Goal: Entertainment & Leisure: Consume media (video, audio)

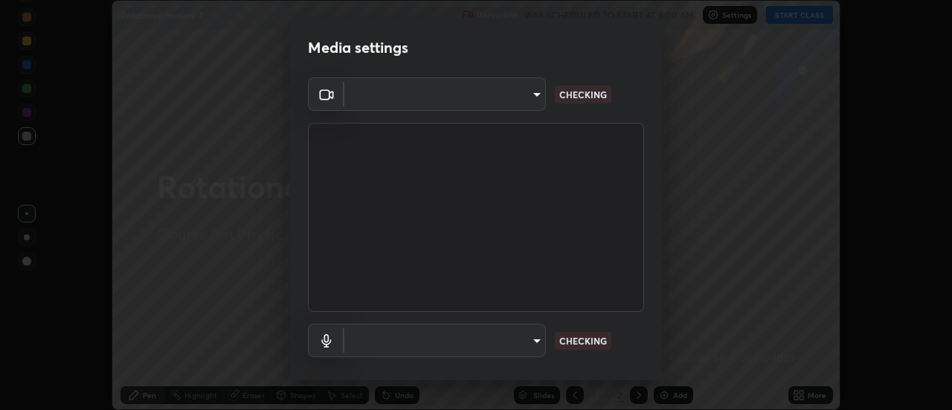
scroll to position [78, 0]
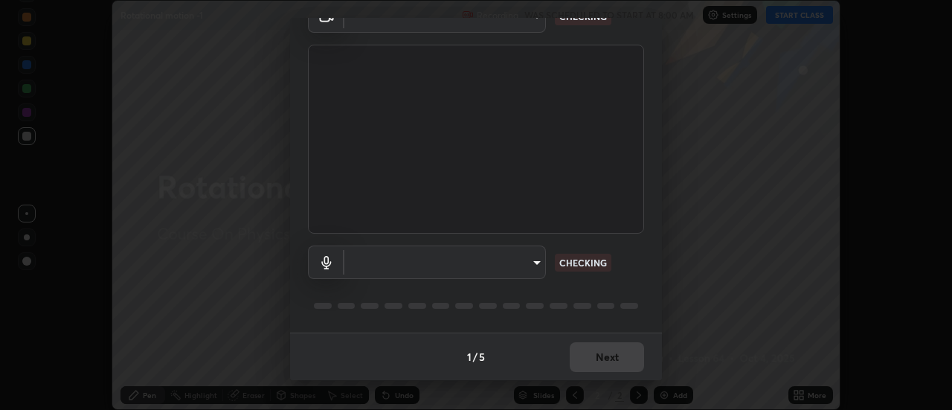
type input "dff715f2b8103cd99efd98edb1208d423aa6cea85c5a492e25875cbf54650d32"
type input "f635b416592741c691ec034eec666381e69009b1363dc5bd7853d1d8c2f99428"
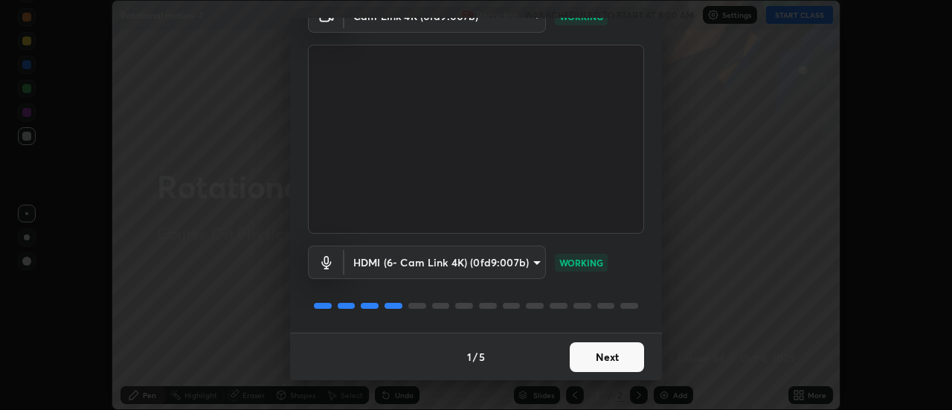
click at [609, 354] on button "Next" at bounding box center [606, 357] width 74 height 30
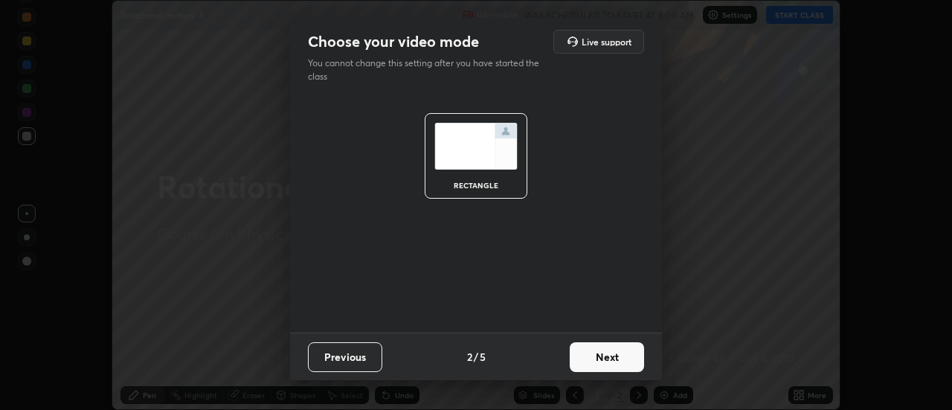
scroll to position [0, 0]
click at [620, 355] on button "Next" at bounding box center [606, 357] width 74 height 30
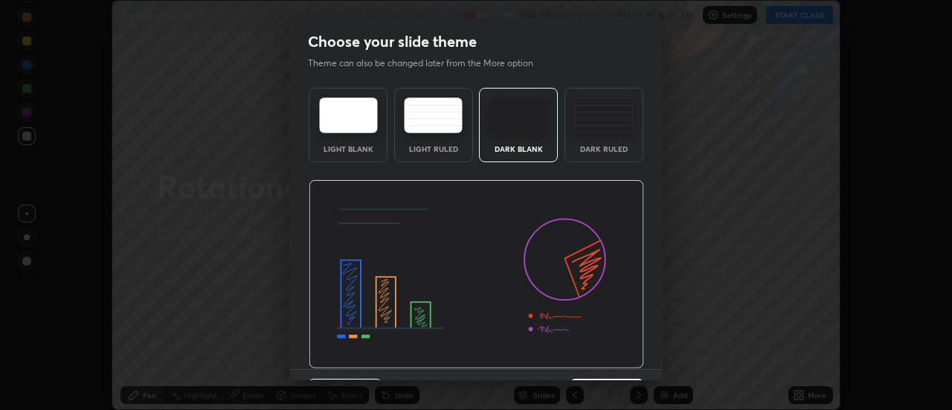
scroll to position [36, 0]
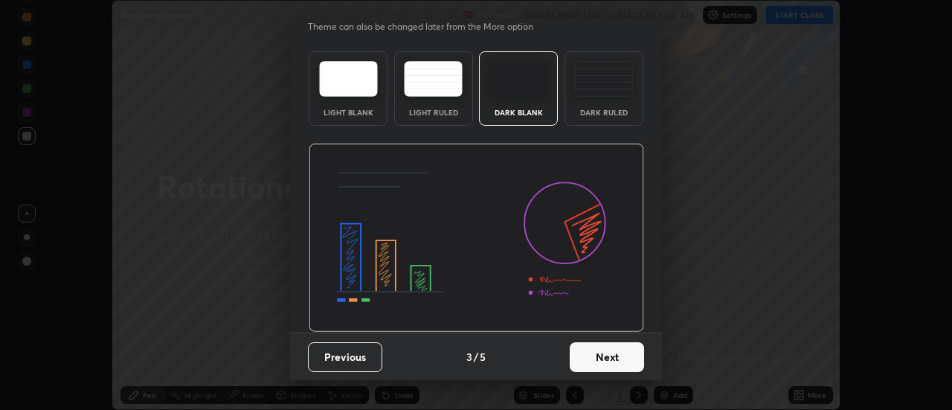
click at [619, 360] on button "Next" at bounding box center [606, 357] width 74 height 30
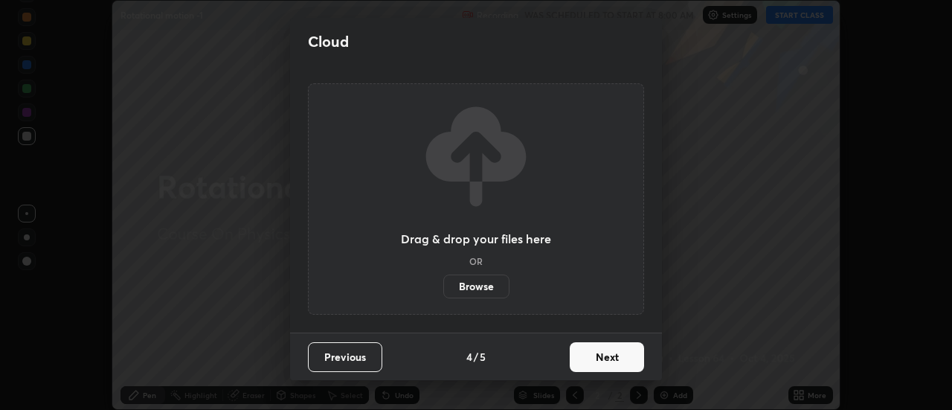
click at [622, 356] on button "Next" at bounding box center [606, 357] width 74 height 30
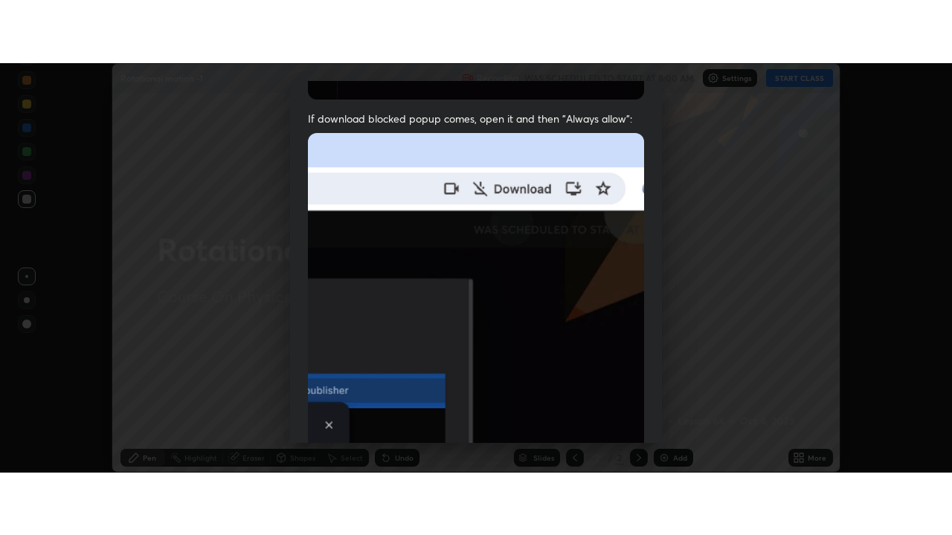
scroll to position [381, 0]
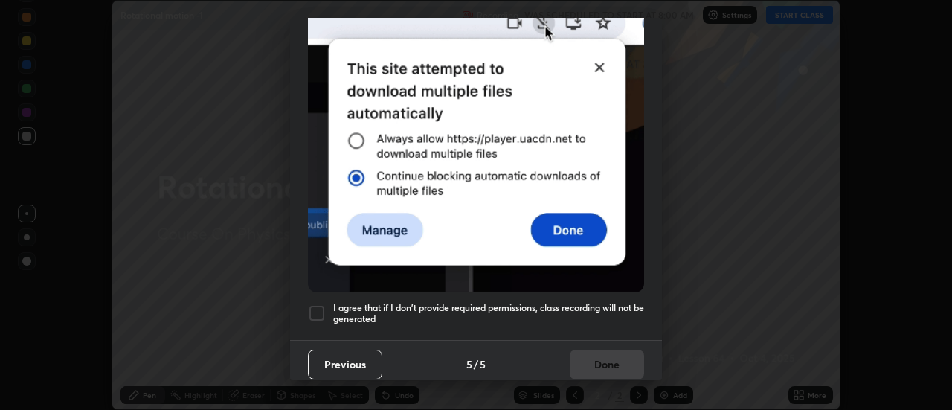
click at [320, 306] on div at bounding box center [317, 313] width 18 height 18
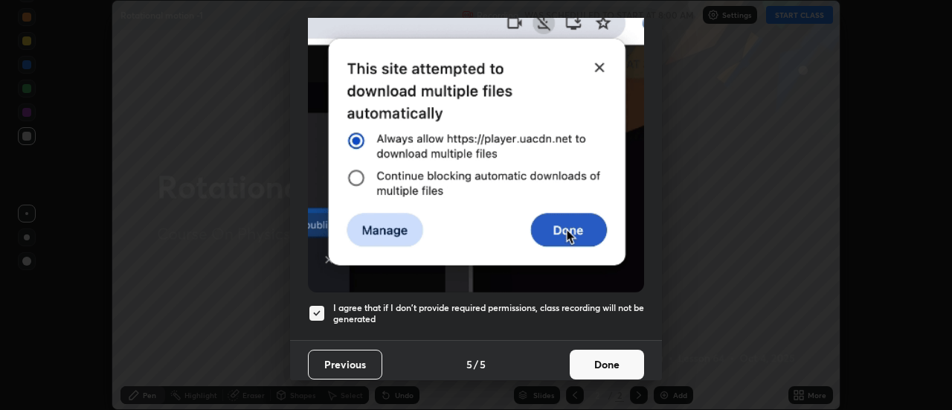
click at [607, 358] on button "Done" at bounding box center [606, 364] width 74 height 30
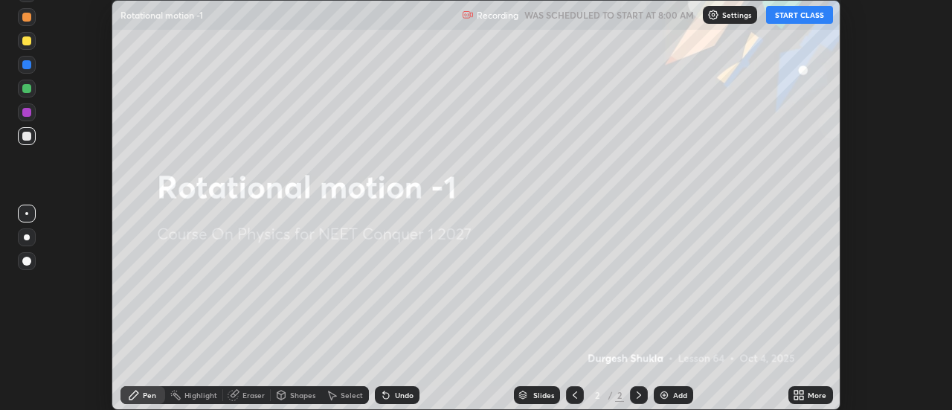
click at [804, 13] on button "START CLASS" at bounding box center [799, 15] width 67 height 18
click at [665, 393] on img at bounding box center [664, 395] width 12 height 12
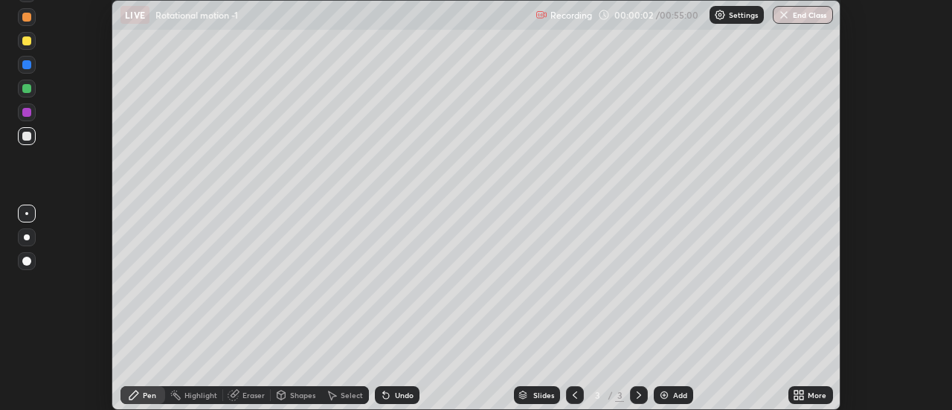
click at [808, 395] on div "More" at bounding box center [816, 394] width 19 height 7
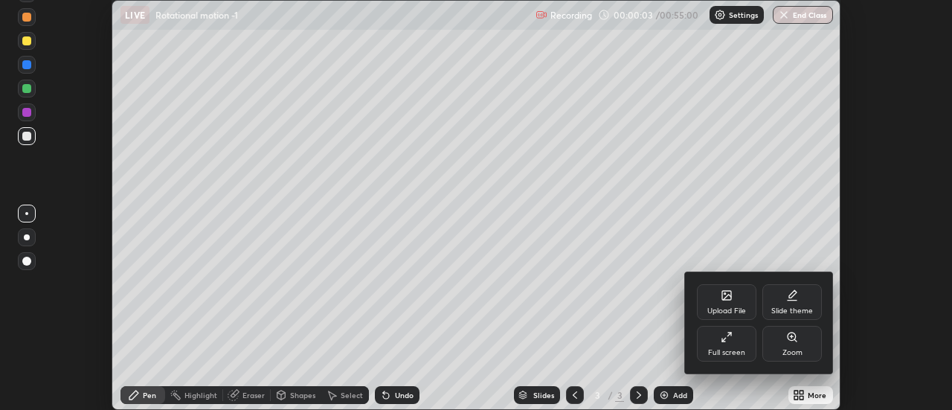
click at [726, 346] on div "Full screen" at bounding box center [726, 344] width 59 height 36
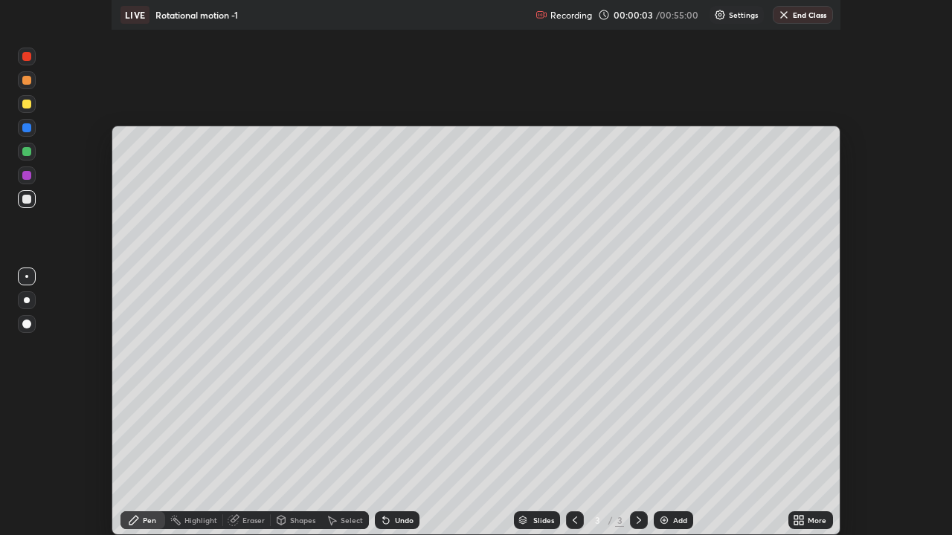
scroll to position [535, 952]
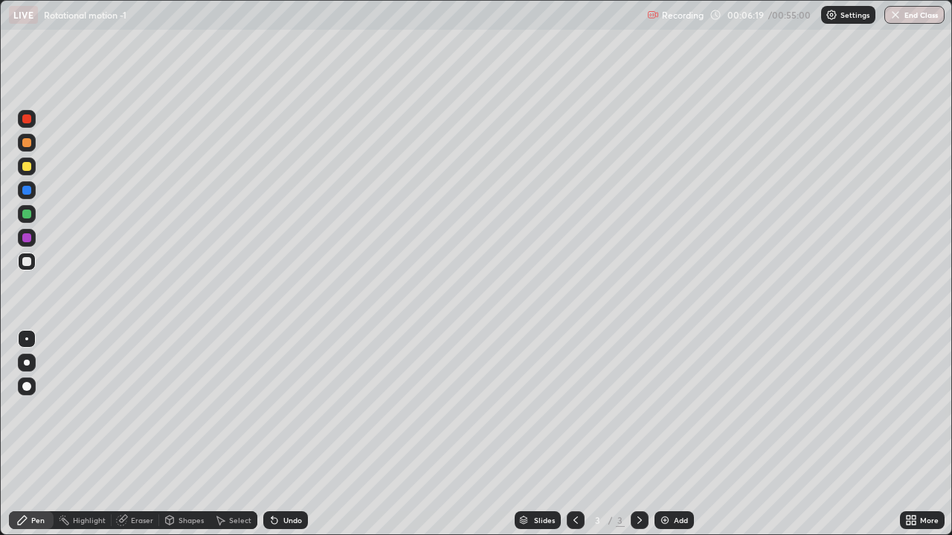
click at [28, 166] on div at bounding box center [26, 166] width 9 height 9
click at [28, 387] on div at bounding box center [26, 386] width 9 height 9
click at [27, 143] on div at bounding box center [26, 142] width 9 height 9
click at [141, 409] on div "Eraser" at bounding box center [142, 520] width 22 height 7
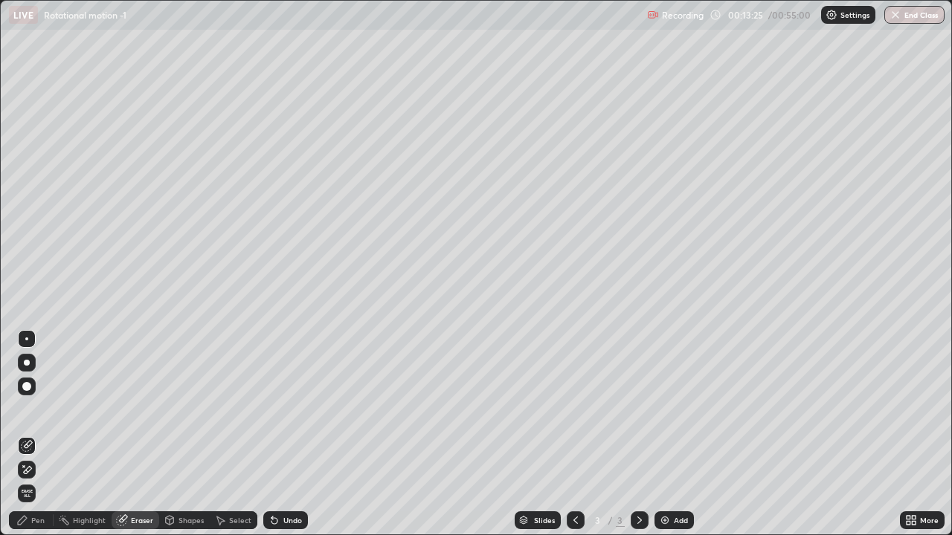
click at [37, 409] on div "Pen" at bounding box center [37, 520] width 13 height 7
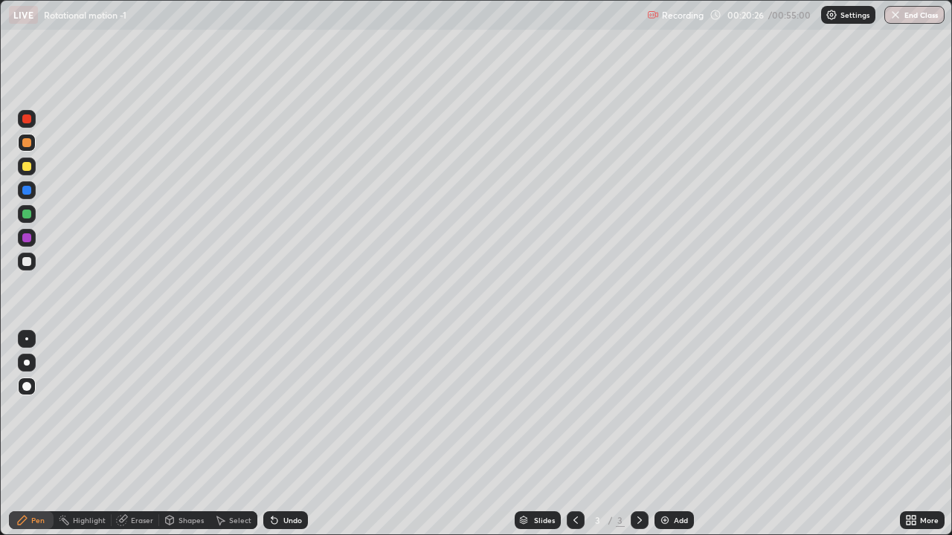
click at [662, 409] on img at bounding box center [665, 520] width 12 height 12
click at [28, 168] on div at bounding box center [26, 166] width 9 height 9
click at [663, 409] on img at bounding box center [665, 520] width 12 height 12
click at [141, 409] on div "Eraser" at bounding box center [136, 520] width 48 height 18
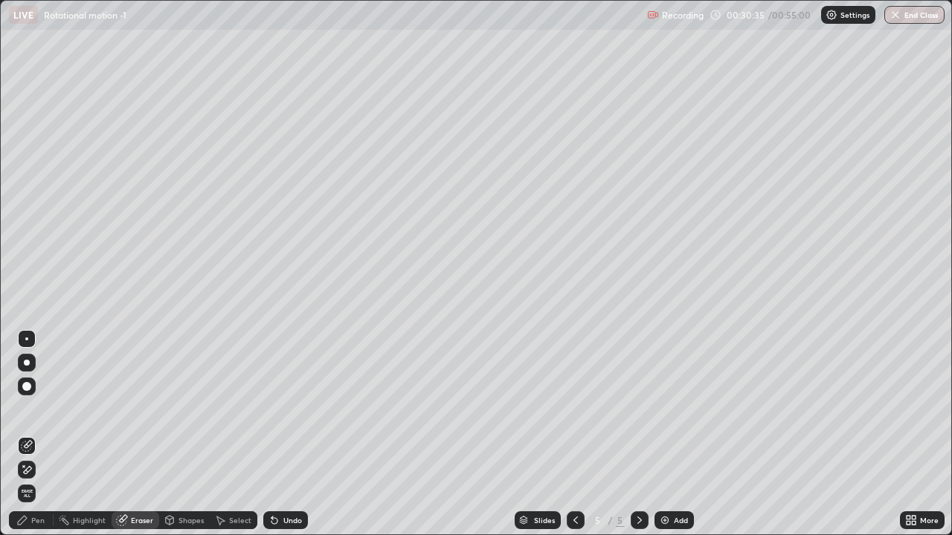
click at [34, 409] on div "Pen" at bounding box center [37, 520] width 13 height 7
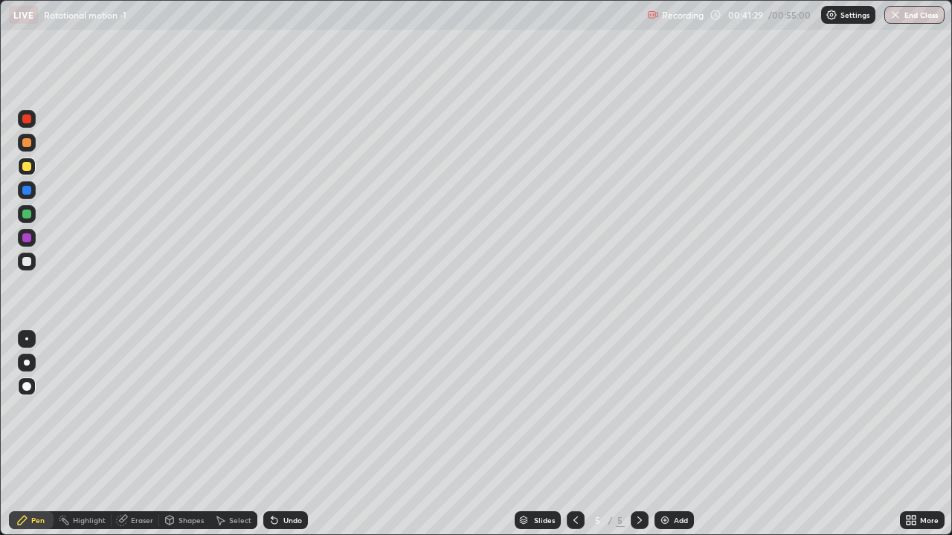
click at [662, 409] on img at bounding box center [665, 520] width 12 height 12
click at [574, 409] on icon at bounding box center [575, 520] width 12 height 12
click at [639, 409] on icon at bounding box center [639, 520] width 12 height 12
click at [574, 409] on icon at bounding box center [575, 520] width 12 height 12
click at [636, 409] on icon at bounding box center [639, 520] width 12 height 12
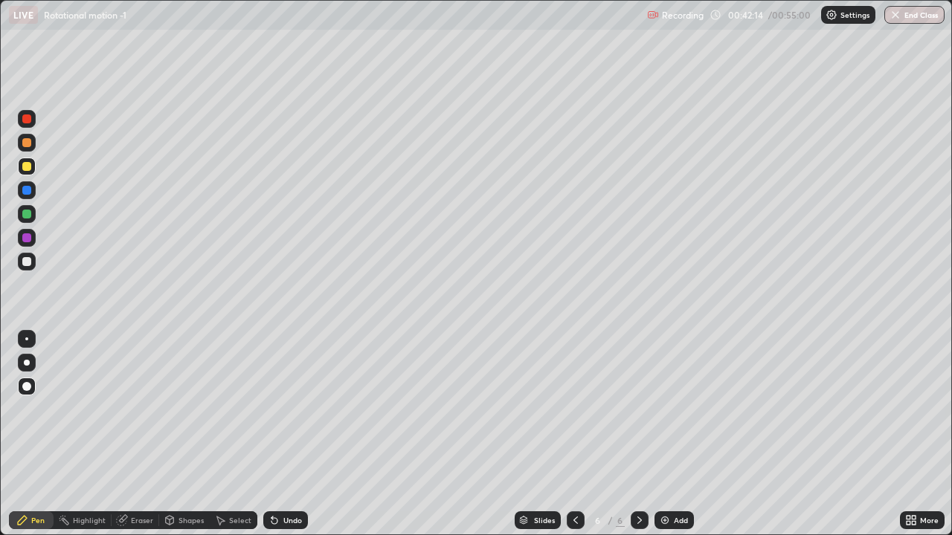
click at [572, 409] on icon at bounding box center [575, 520] width 12 height 12
click at [638, 409] on icon at bounding box center [639, 520] width 12 height 12
click at [139, 409] on div "Eraser" at bounding box center [142, 520] width 22 height 7
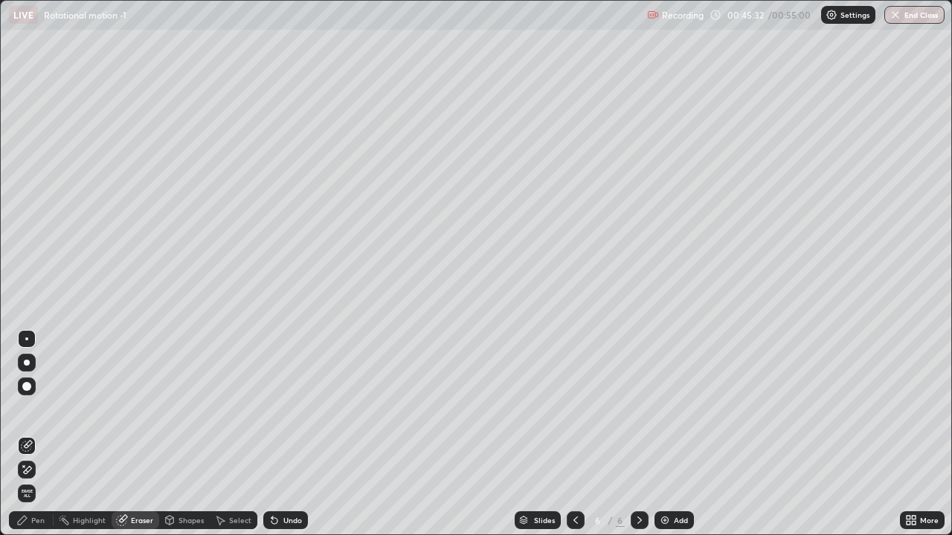
click at [38, 409] on div "Pen" at bounding box center [37, 520] width 13 height 7
